Goal: Information Seeking & Learning: Learn about a topic

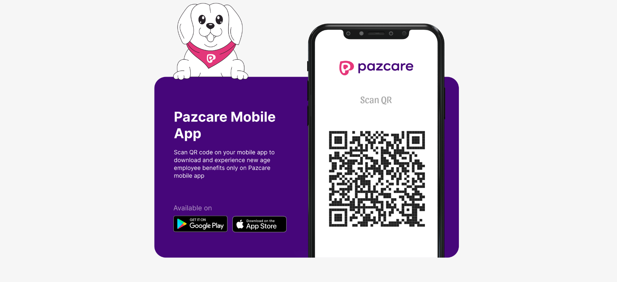
click at [200, 225] on img at bounding box center [308, 141] width 309 height 277
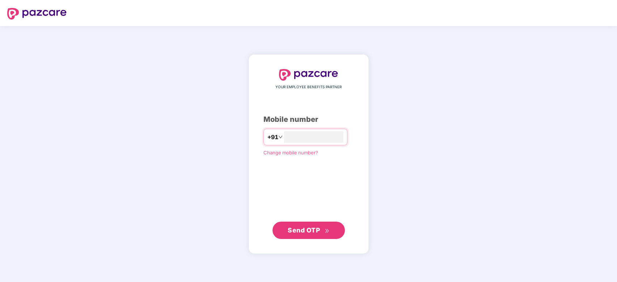
type input "**********"
click at [309, 233] on span "Send OTP" at bounding box center [304, 231] width 32 height 8
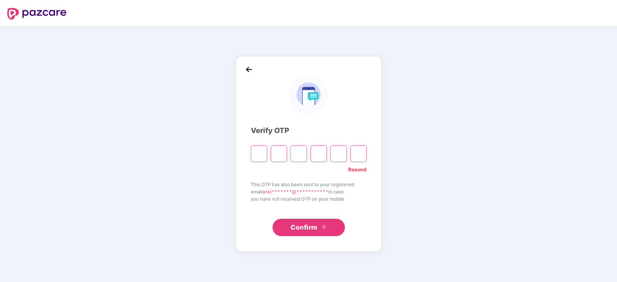
type input "*"
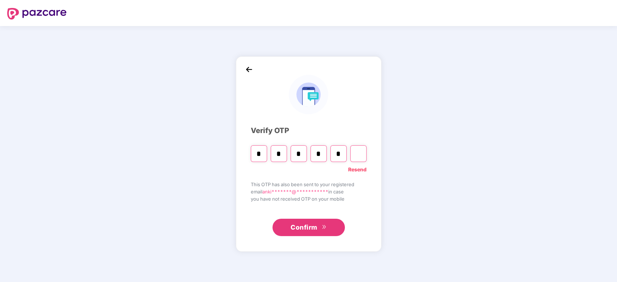
type input "*"
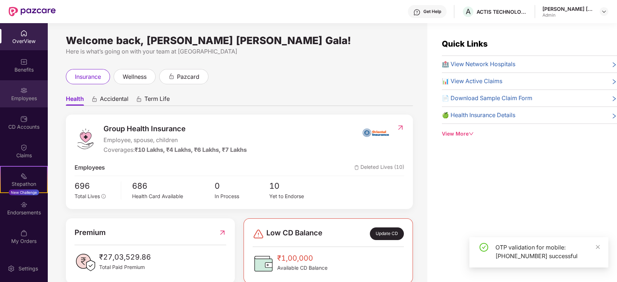
click at [17, 92] on div "Employees" at bounding box center [24, 93] width 48 height 27
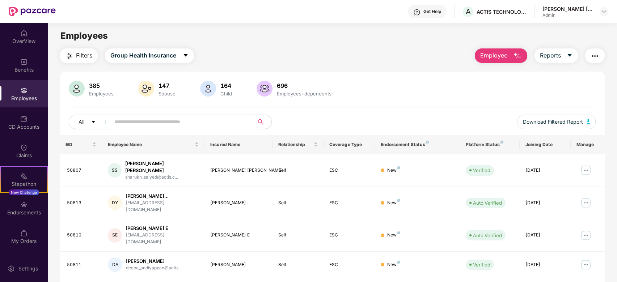
click at [137, 121] on input "text" at bounding box center [179, 122] width 130 height 11
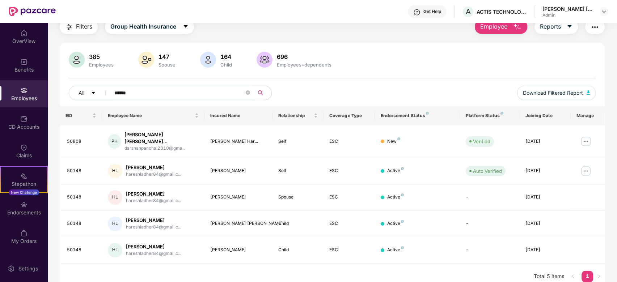
scroll to position [30, 0]
type input "******"
click at [142, 243] on div "[PERSON_NAME]" at bounding box center [153, 246] width 55 height 7
click at [585, 165] on img at bounding box center [586, 171] width 12 height 12
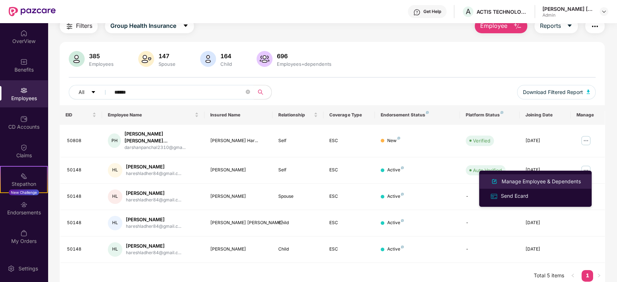
click at [517, 181] on div "Manage Employee & Dependents" at bounding box center [541, 182] width 82 height 8
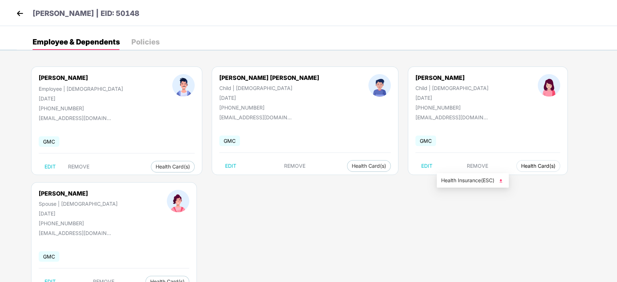
click at [521, 167] on span "Health Card(s)" at bounding box center [538, 166] width 34 height 4
click at [505, 181] on img at bounding box center [500, 180] width 7 height 7
click at [15, 12] on img at bounding box center [19, 13] width 11 height 11
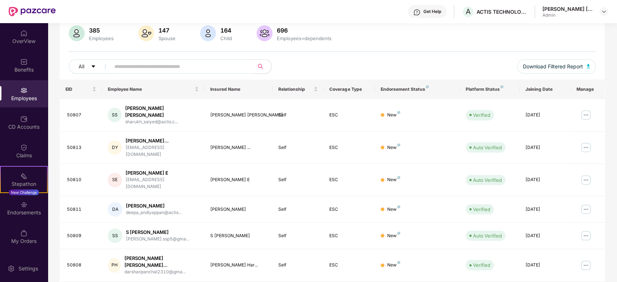
scroll to position [0, 0]
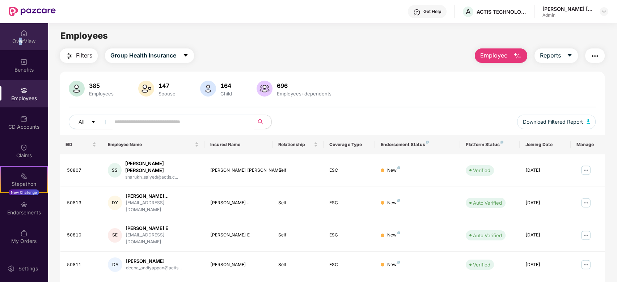
click at [20, 38] on div "OverView" at bounding box center [24, 41] width 48 height 7
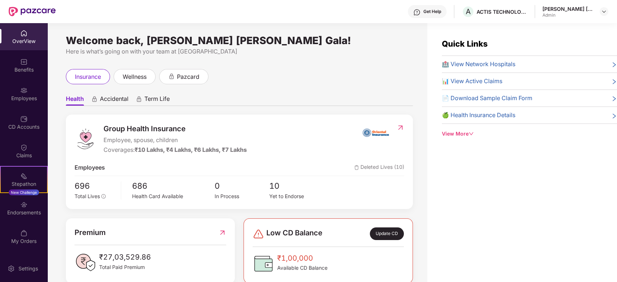
click at [471, 63] on span "🏥 View Network Hospitals" at bounding box center [478, 64] width 73 height 9
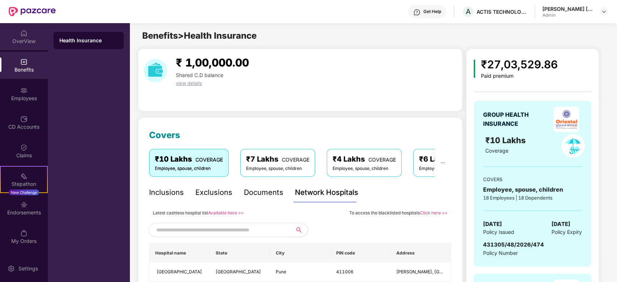
click at [15, 35] on div "OverView" at bounding box center [24, 36] width 48 height 27
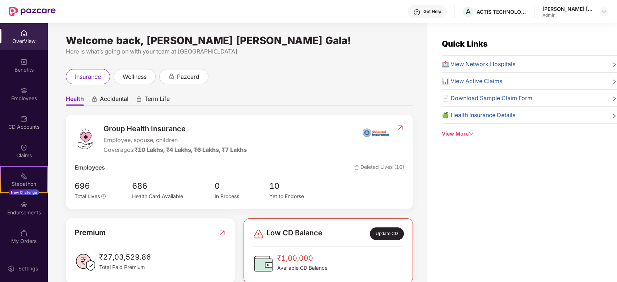
click at [487, 62] on span "🏥 View Network Hospitals" at bounding box center [478, 64] width 73 height 9
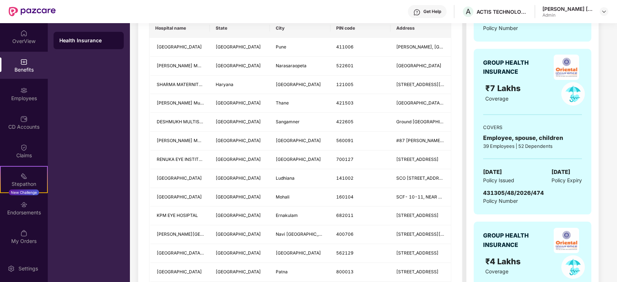
scroll to position [113, 0]
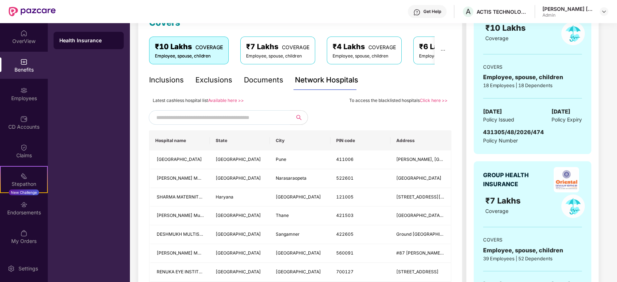
click at [239, 116] on input "text" at bounding box center [218, 117] width 124 height 11
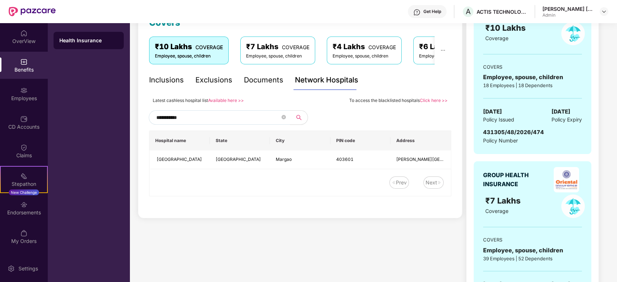
type input "**********"
click at [231, 99] on link "Available here >>" at bounding box center [226, 100] width 36 height 5
drag, startPoint x: 190, startPoint y: 114, endPoint x: 146, endPoint y: 105, distance: 44.4
click at [146, 105] on div "**********" at bounding box center [300, 112] width 325 height 214
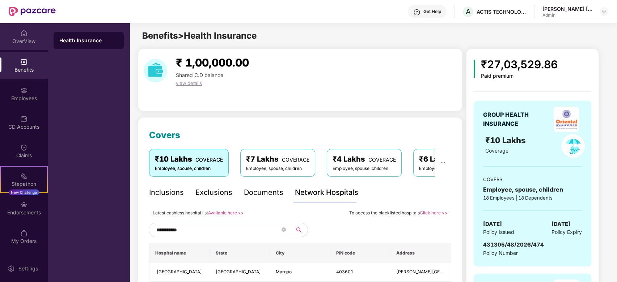
click at [30, 38] on div "OverView" at bounding box center [24, 41] width 48 height 7
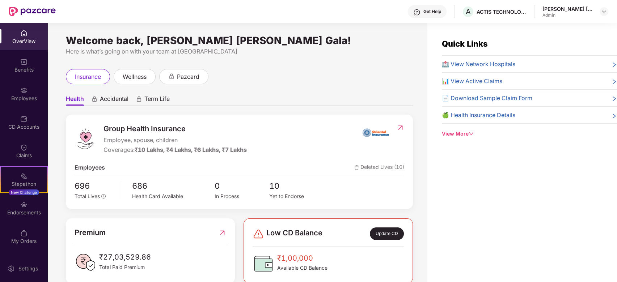
click at [488, 62] on span "🏥 View Network Hospitals" at bounding box center [478, 64] width 73 height 9
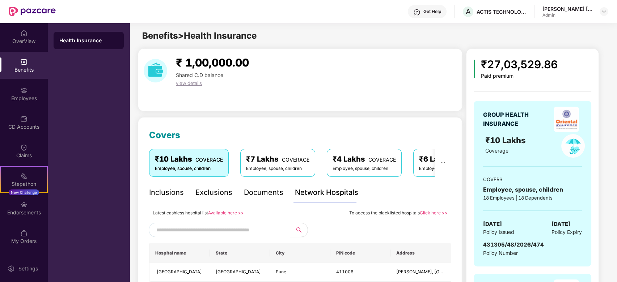
click at [180, 230] on input "text" at bounding box center [218, 230] width 124 height 11
paste input "******"
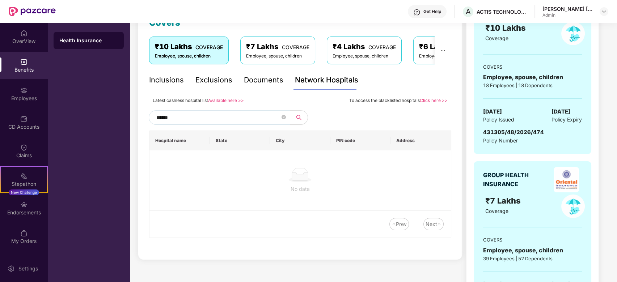
type input "******"
click at [227, 100] on link "Available here >>" at bounding box center [226, 100] width 36 height 5
